Goal: Task Accomplishment & Management: Manage account settings

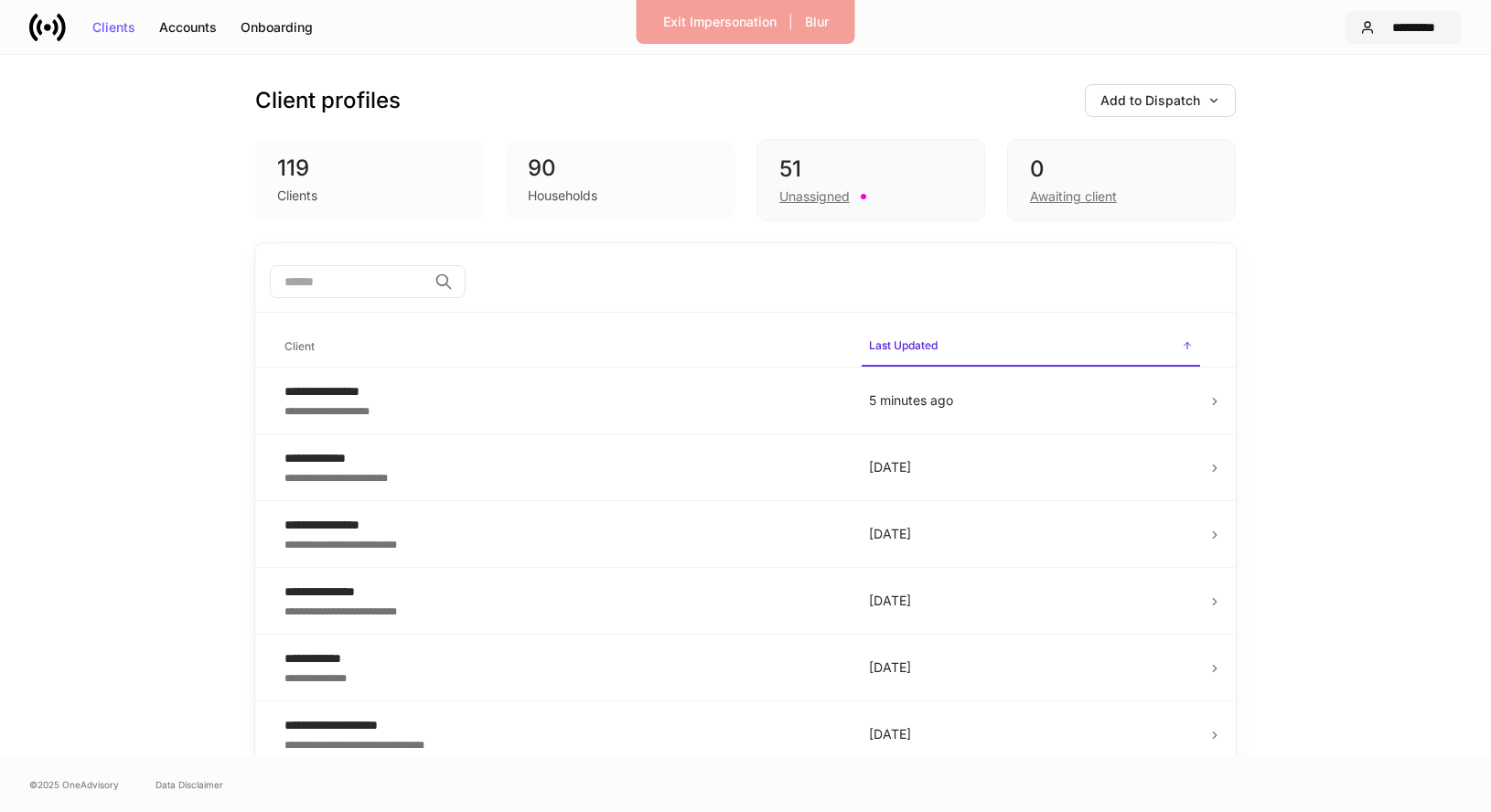
click at [1400, 34] on button "*********" at bounding box center [1402, 27] width 117 height 33
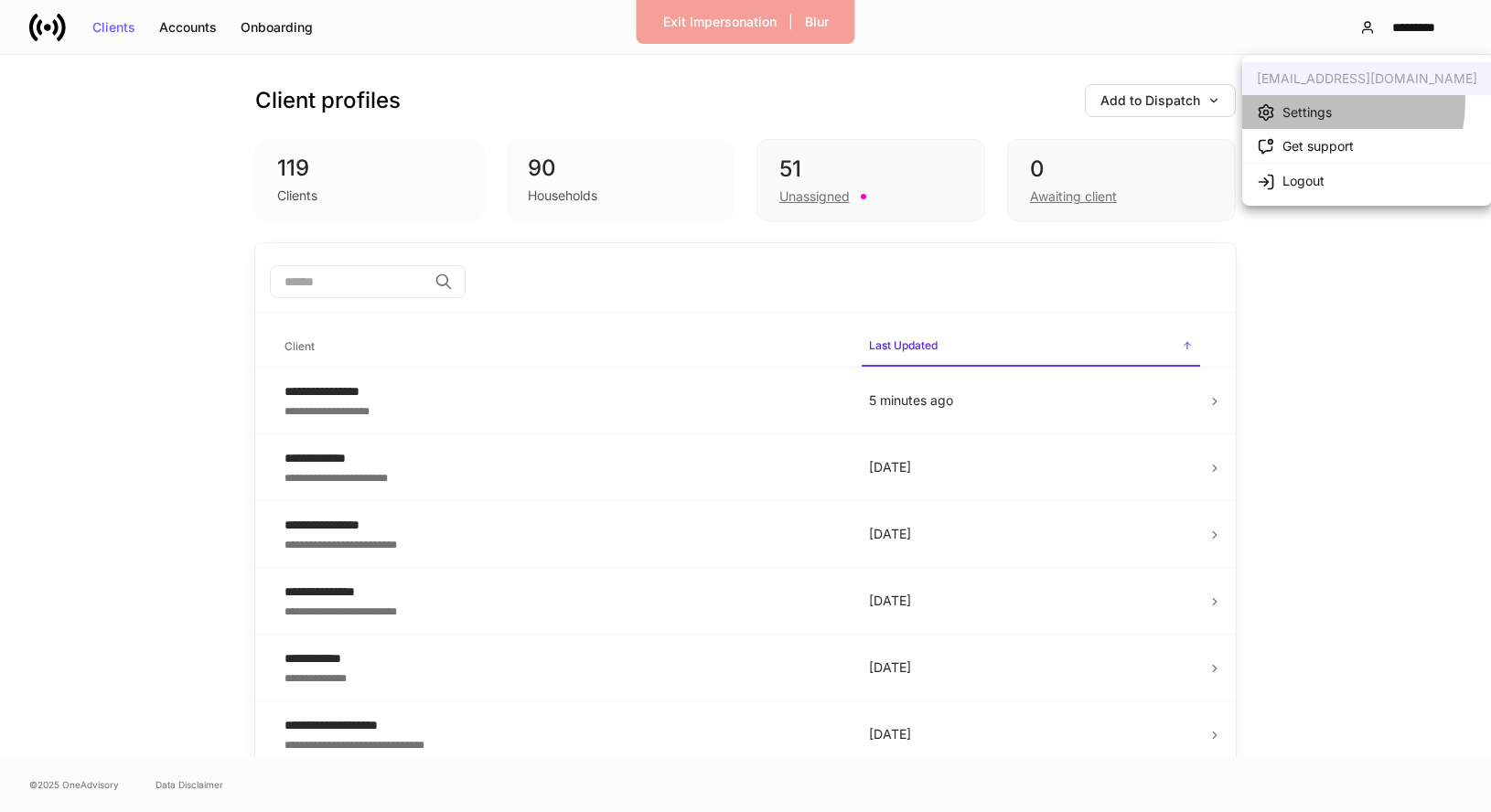
click at [1304, 101] on li "Settings" at bounding box center [1367, 112] width 250 height 34
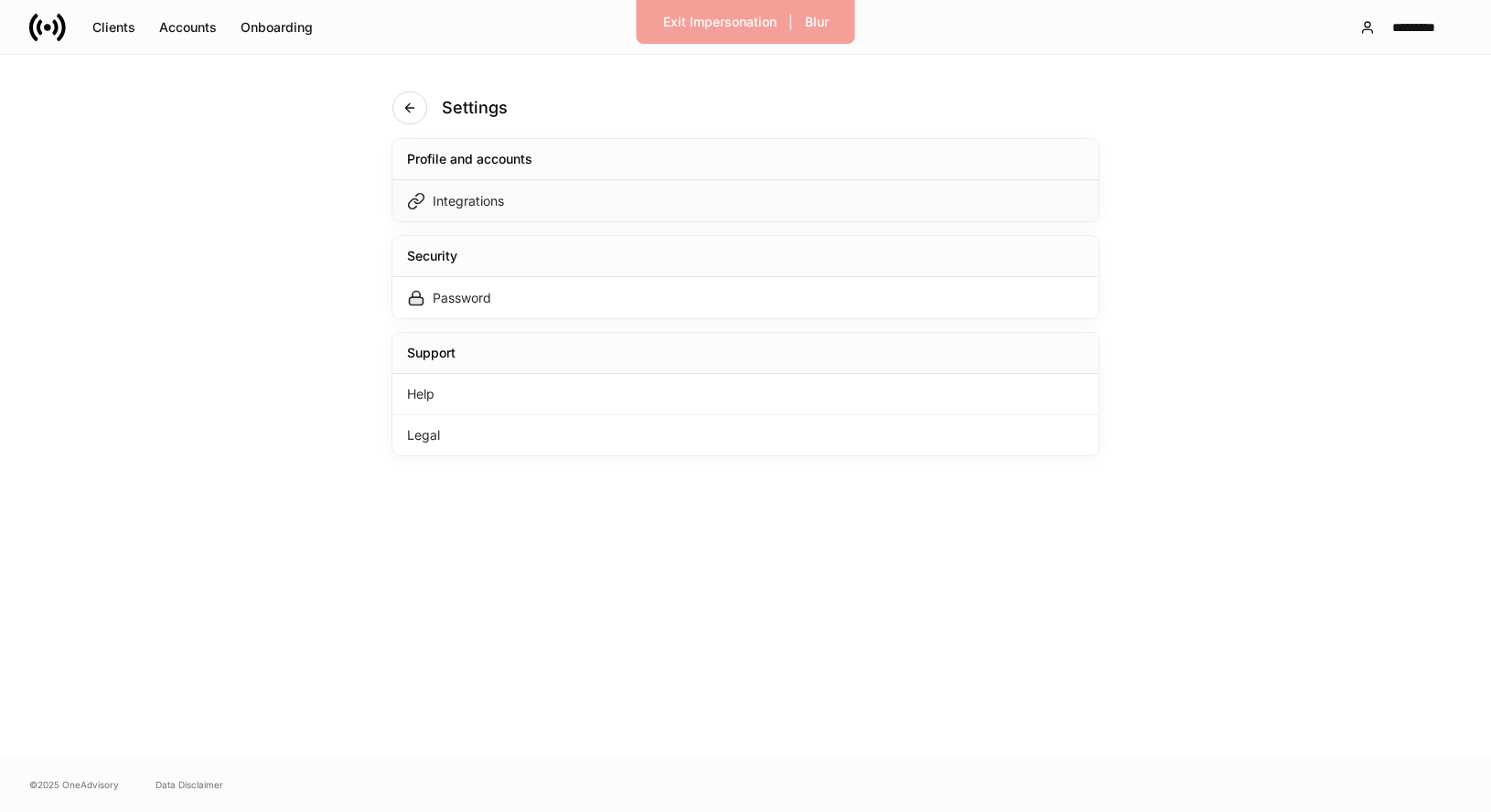
click at [688, 217] on div "Integrations" at bounding box center [745, 201] width 706 height 41
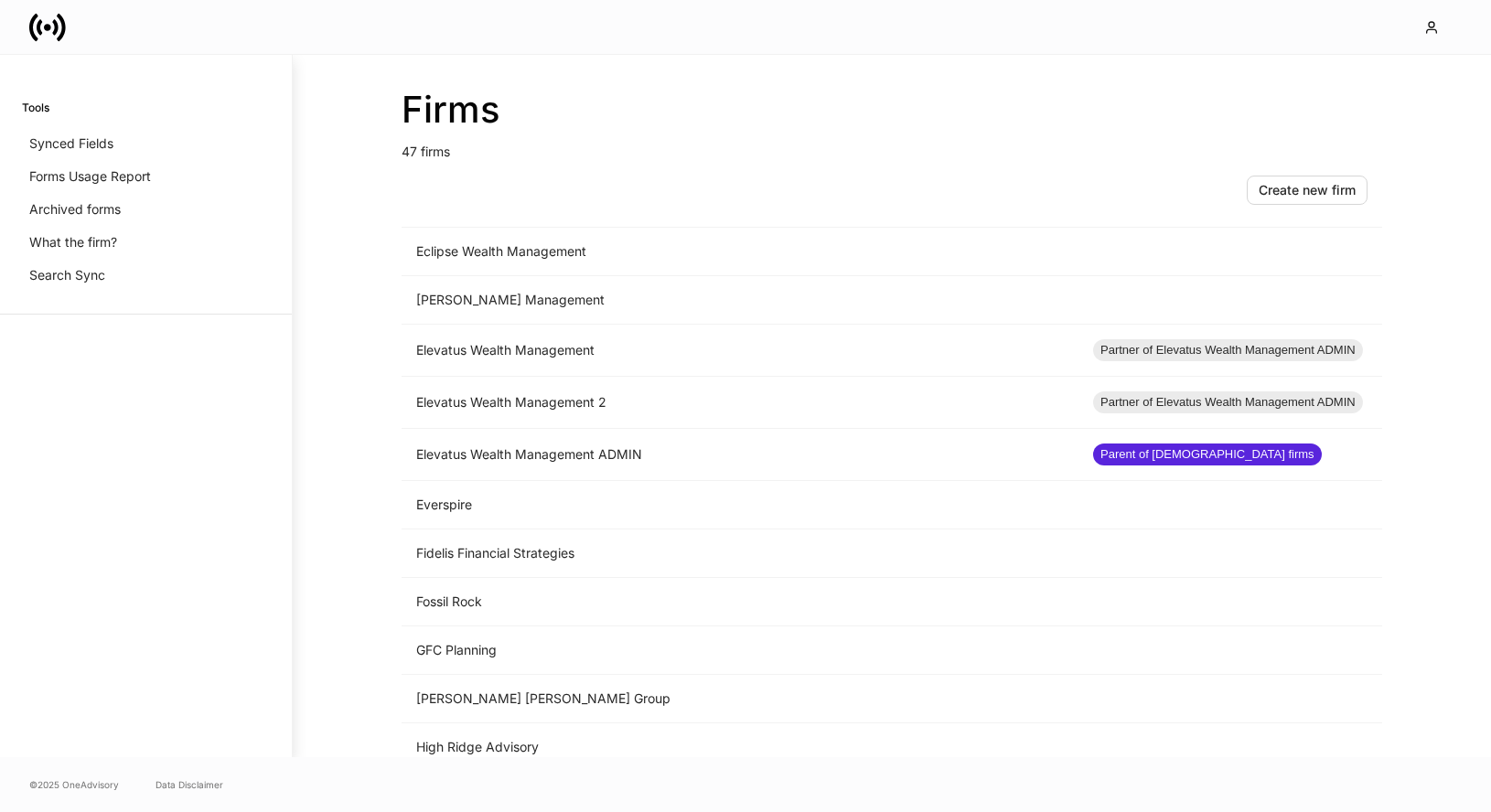
scroll to position [1193, 0]
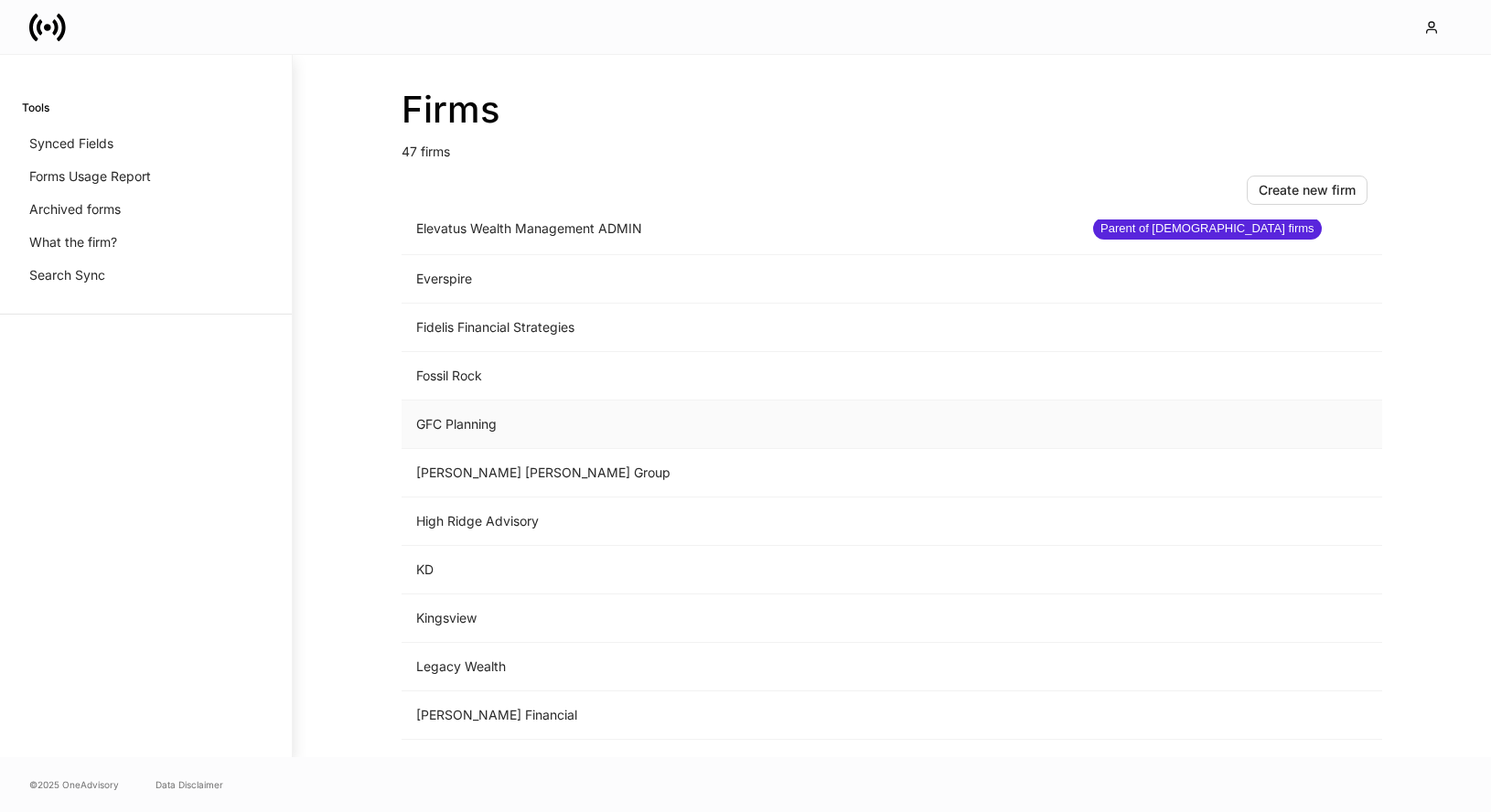
click at [609, 420] on td "GFC Planning" at bounding box center [740, 424] width 677 height 48
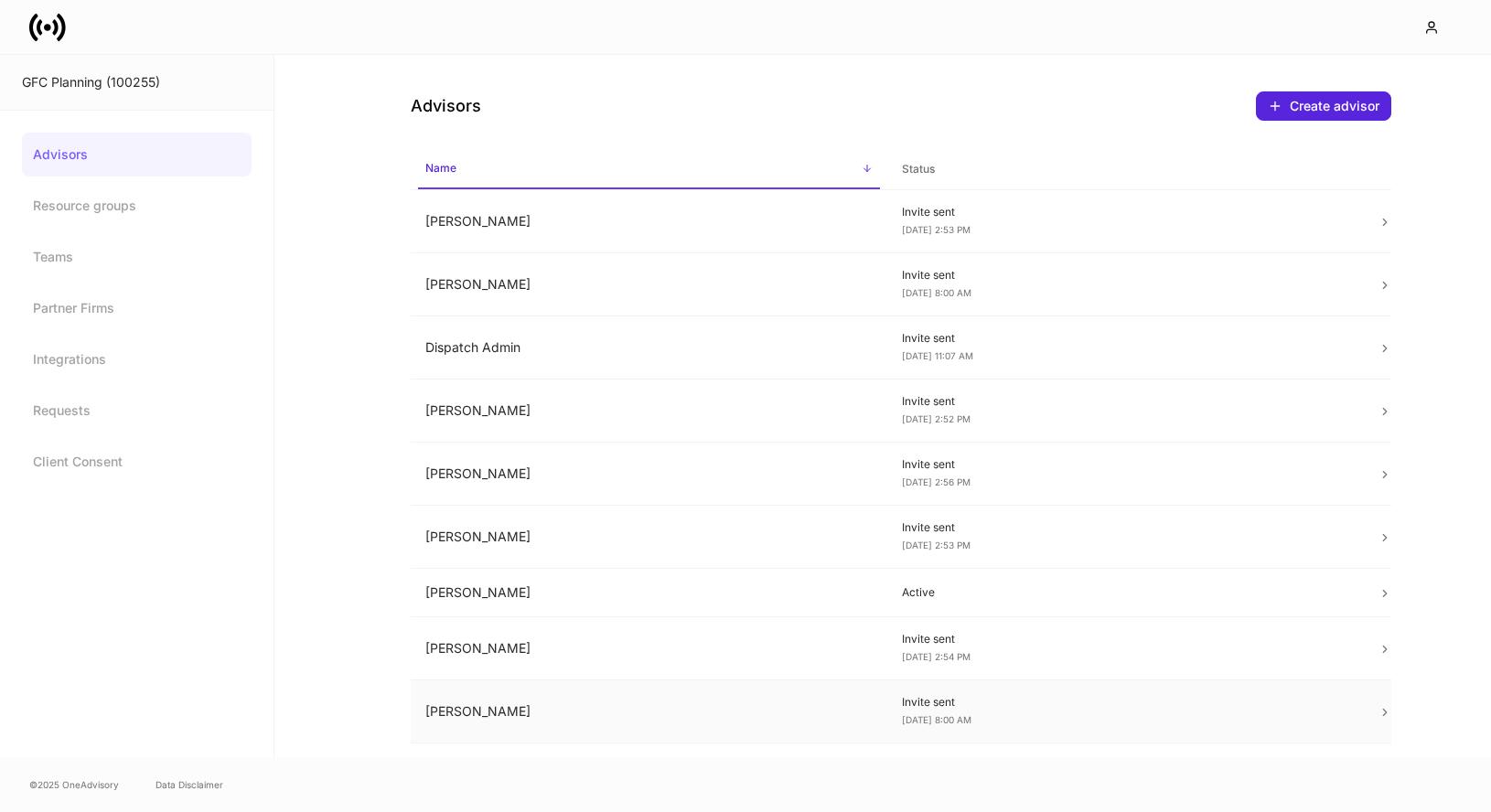
scroll to position [335, 0]
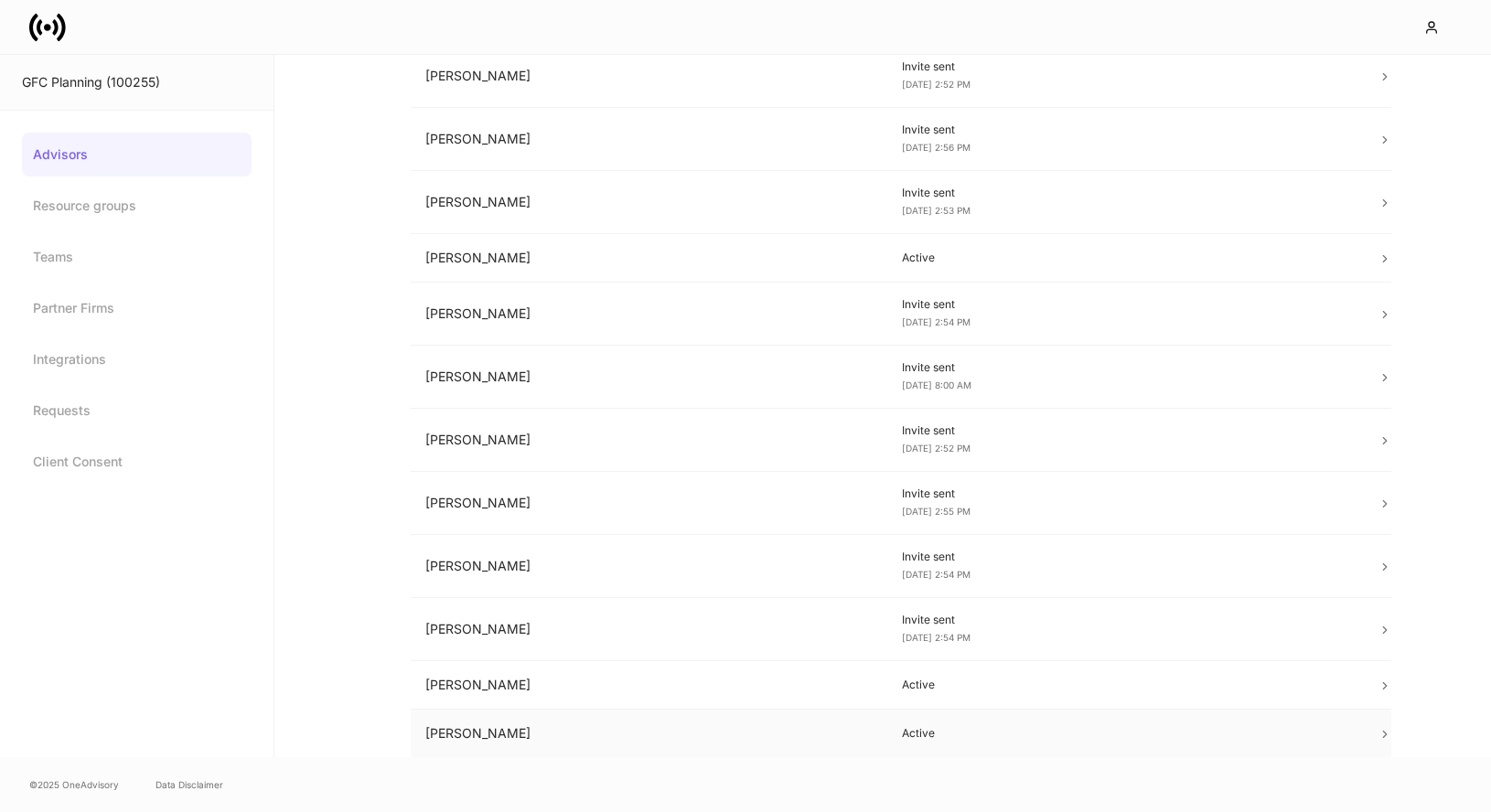
click at [776, 728] on td "[PERSON_NAME]" at bounding box center [649, 733] width 476 height 48
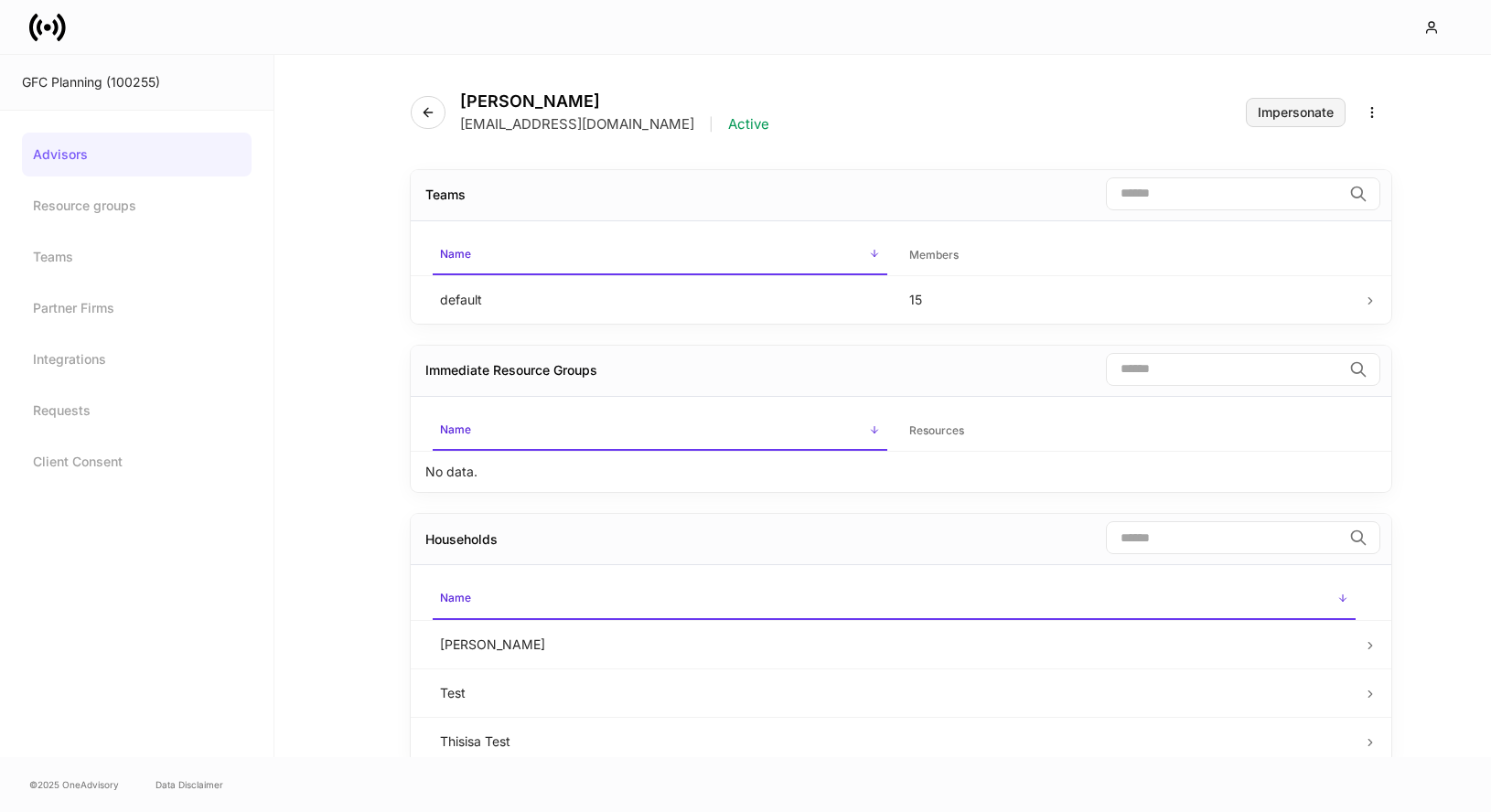
click at [1312, 109] on div "Impersonate" at bounding box center [1294, 112] width 75 height 13
